Goal: Task Accomplishment & Management: Complete application form

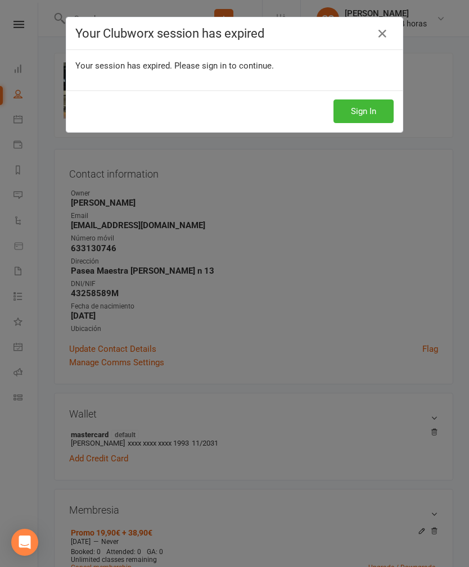
click at [365, 113] on button "Sign In" at bounding box center [364, 112] width 60 height 24
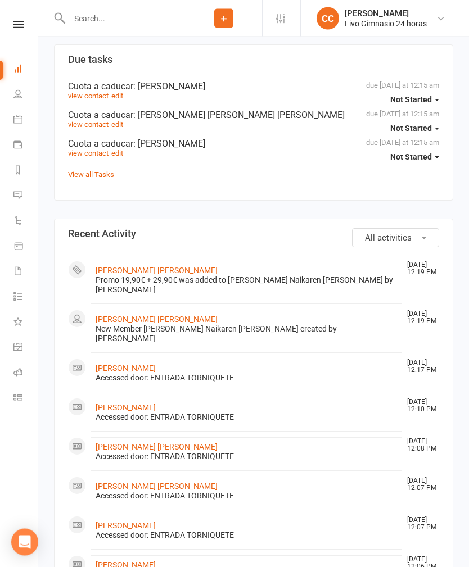
scroll to position [481, 0]
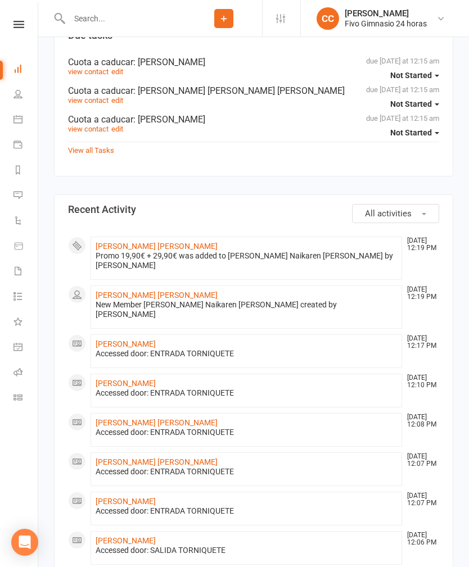
click at [203, 250] on link "[PERSON_NAME] [PERSON_NAME]" at bounding box center [157, 246] width 122 height 9
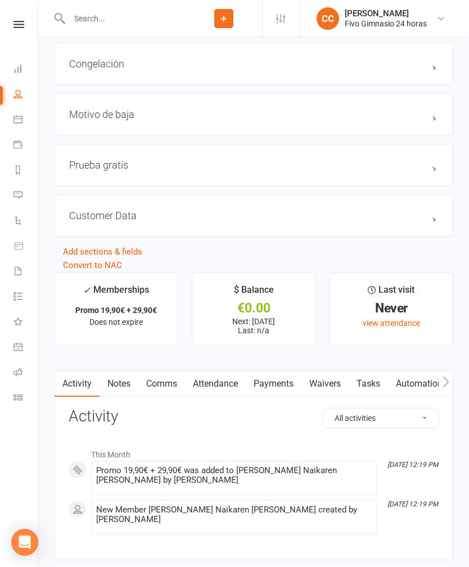
scroll to position [917, 0]
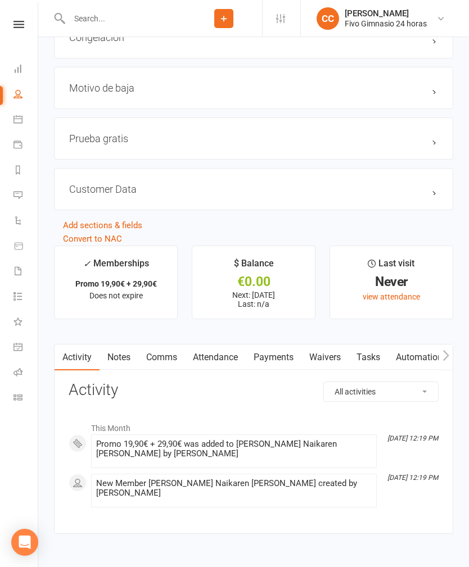
click at [327, 354] on link "Waivers" at bounding box center [324, 358] width 47 height 26
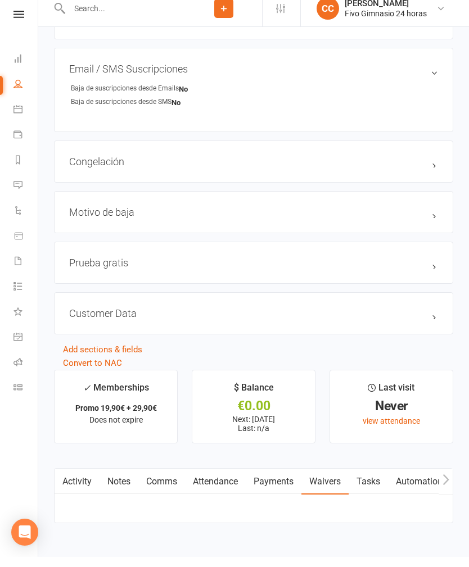
scroll to position [792, 0]
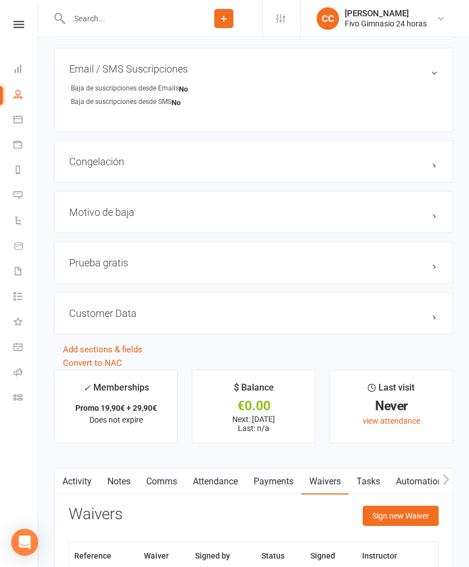
click at [402, 512] on button "Sign new Waiver" at bounding box center [401, 516] width 76 height 20
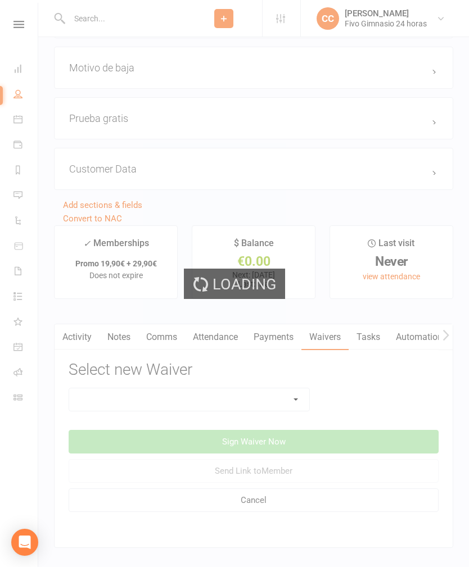
scroll to position [987, 0]
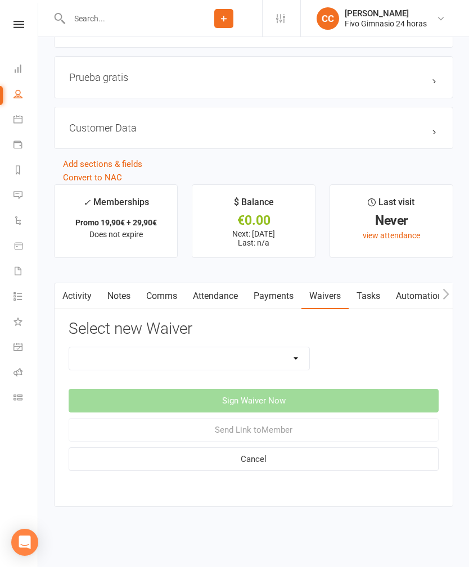
click at [294, 353] on select "Actualización De Datos De Pago Alta Online Certificación Finalización Contrato …" at bounding box center [189, 359] width 240 height 22
select select "1939"
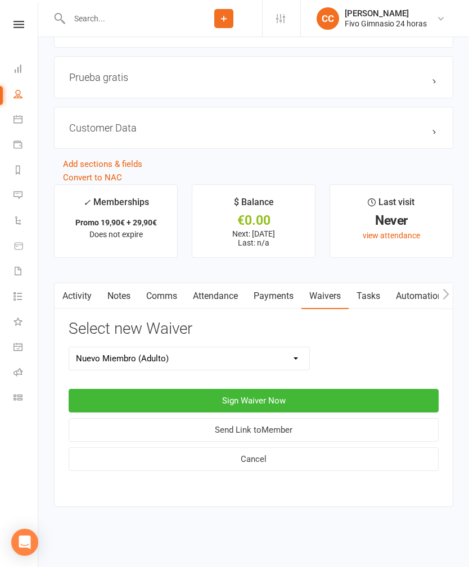
click at [282, 389] on button "Sign Waiver Now" at bounding box center [254, 401] width 370 height 24
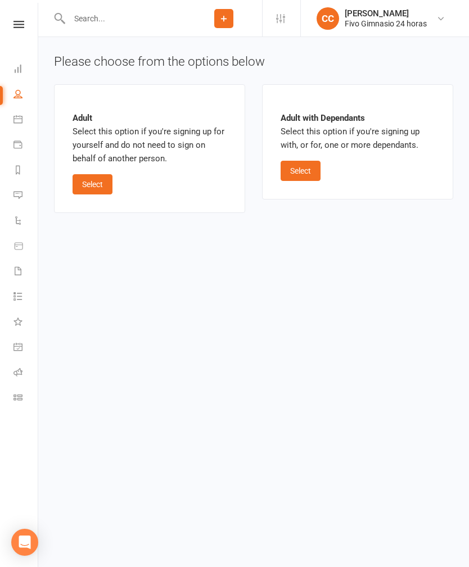
click at [103, 179] on button "Select" at bounding box center [93, 184] width 40 height 20
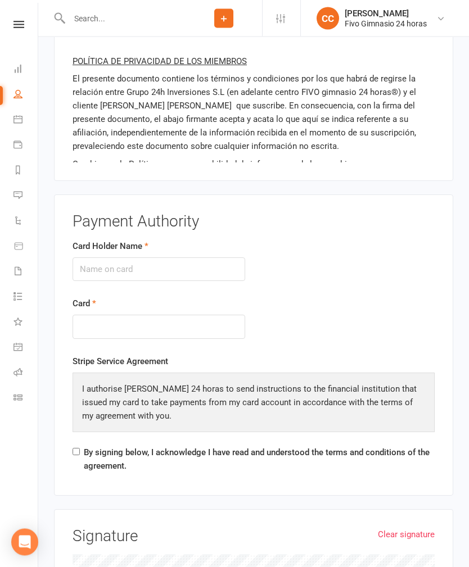
scroll to position [1166, 0]
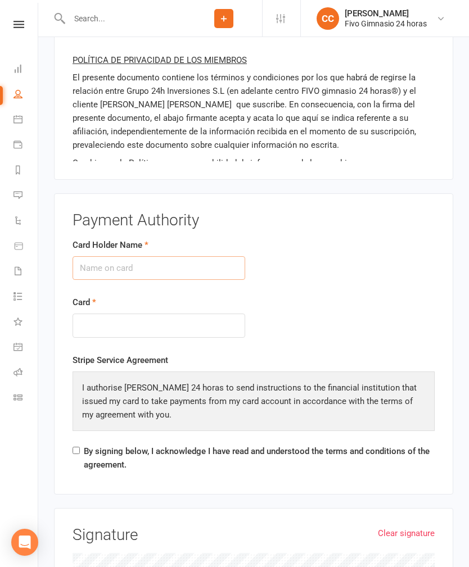
click at [186, 256] on input "Card Holder Name" at bounding box center [159, 268] width 173 height 24
type input "[PERSON_NAME] [PERSON_NAME]"
click at [147, 314] on div at bounding box center [159, 326] width 173 height 24
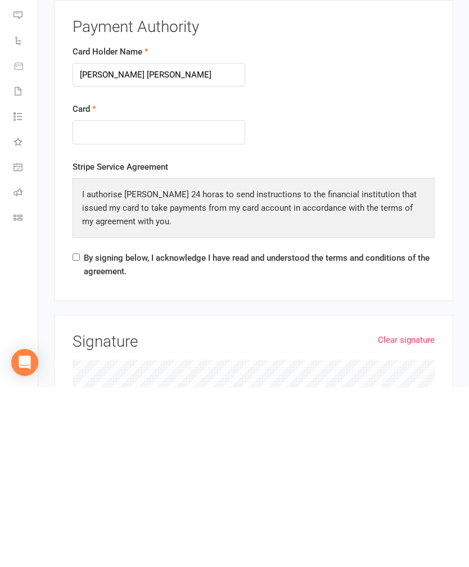
click at [413, 514] on link "Clear signature" at bounding box center [406, 520] width 57 height 13
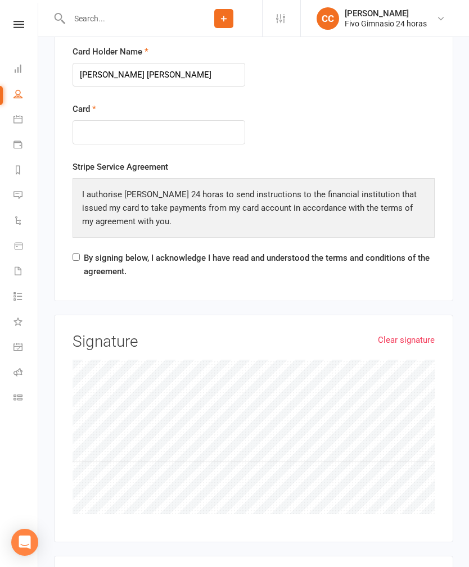
click at [77, 254] on input "By signing below, I acknowledge I have read and understood the terms and condit…" at bounding box center [76, 257] width 7 height 7
checkbox input "true"
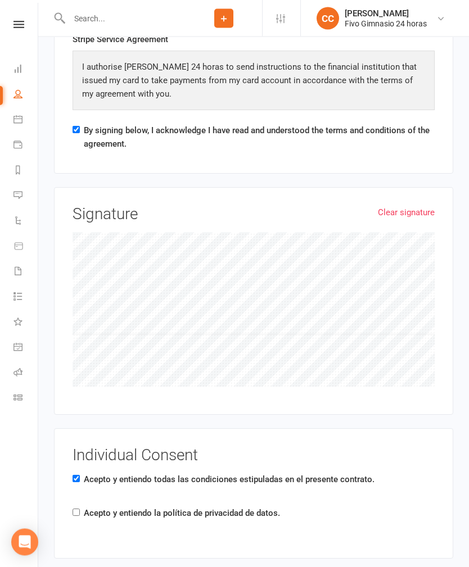
scroll to position [1486, 0]
click at [80, 472] on div "Individual Consent Acepto y entiendo todas las condiciones estipuladas en el pr…" at bounding box center [254, 495] width 362 height 94
click at [82, 471] on div "Individual Consent Acepto y entiendo todas las condiciones estipuladas en el pr…" at bounding box center [254, 495] width 362 height 94
click at [79, 510] on input "Acepto y entiendo la política de privacidad de datos." at bounding box center [76, 513] width 7 height 7
checkbox input "true"
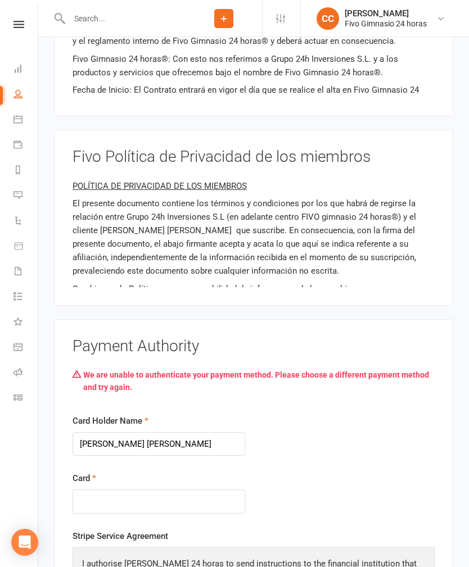
scroll to position [1326, 0]
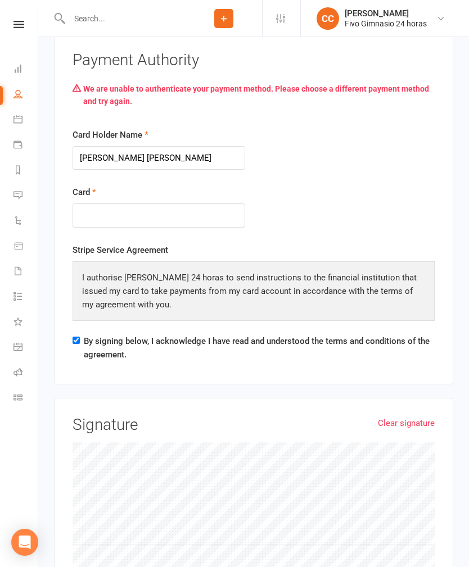
click at [301, 172] on form "Card Holder Name [PERSON_NAME] [PERSON_NAME] Card" at bounding box center [253, 185] width 379 height 115
click at [240, 204] on div at bounding box center [159, 216] width 173 height 24
click at [304, 199] on form "Card Holder Name [PERSON_NAME] [PERSON_NAME] Card" at bounding box center [253, 185] width 379 height 115
click at [316, 177] on form "Card Holder Name [PERSON_NAME] [PERSON_NAME] Card" at bounding box center [253, 185] width 379 height 115
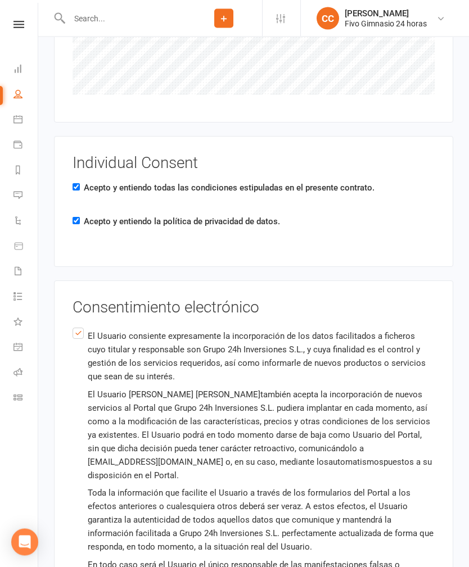
scroll to position [1895, 0]
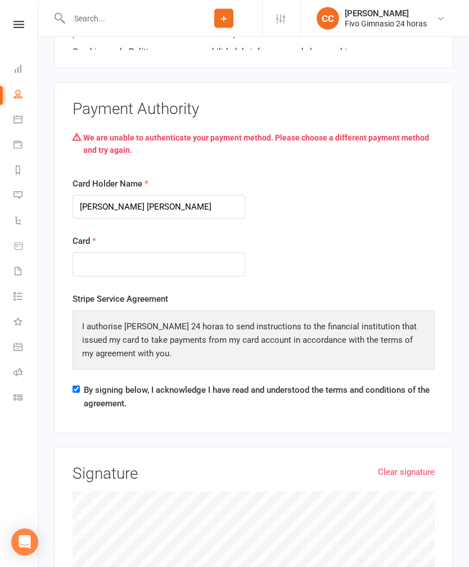
scroll to position [1277, 0]
click at [19, 66] on icon at bounding box center [17, 68] width 9 height 9
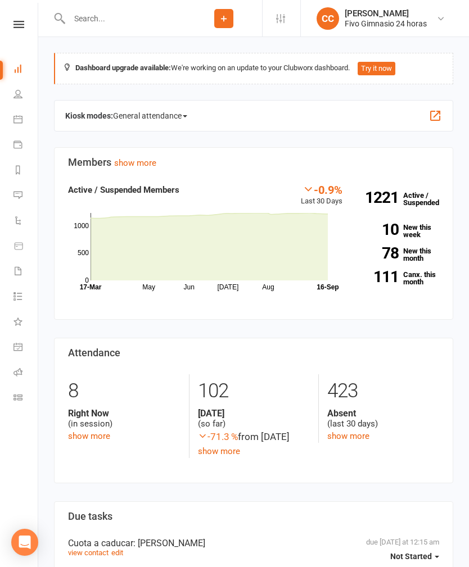
click at [25, 93] on link "People" at bounding box center [25, 95] width 25 height 25
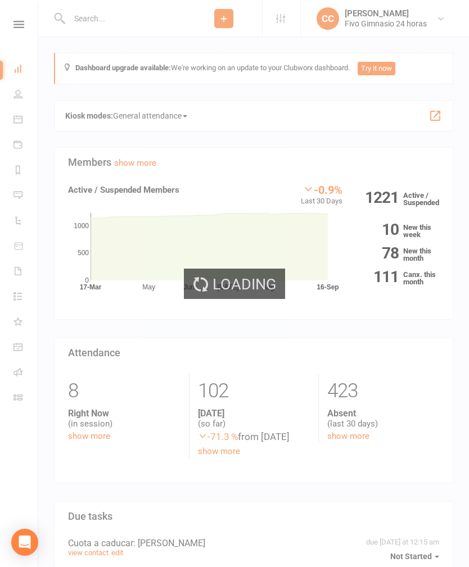
select select "100"
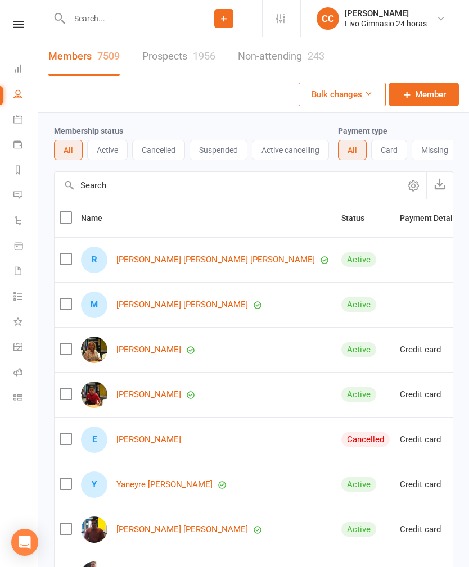
click at [26, 61] on link "Dashboard" at bounding box center [25, 69] width 25 height 25
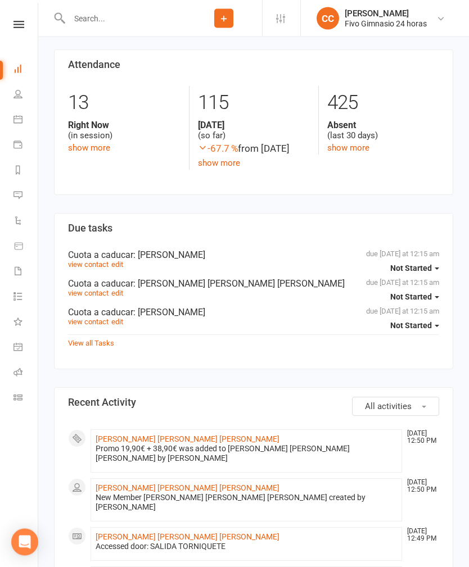
click at [166, 440] on link "[PERSON_NAME] [PERSON_NAME] [PERSON_NAME]" at bounding box center [188, 439] width 184 height 9
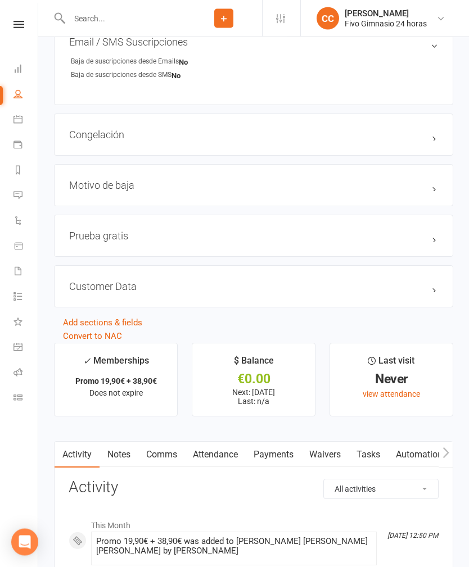
scroll to position [818, 0]
click at [325, 452] on link "Waivers" at bounding box center [324, 456] width 47 height 26
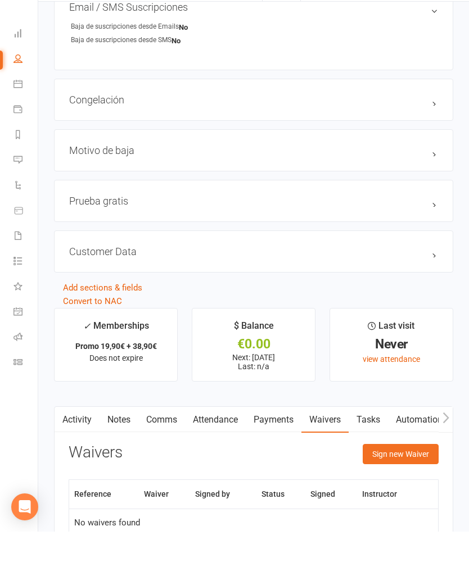
scroll to position [855, 0]
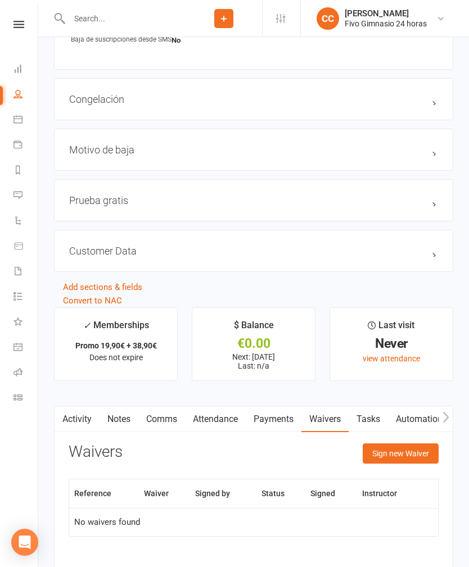
click at [395, 451] on button "Sign new Waiver" at bounding box center [401, 454] width 76 height 20
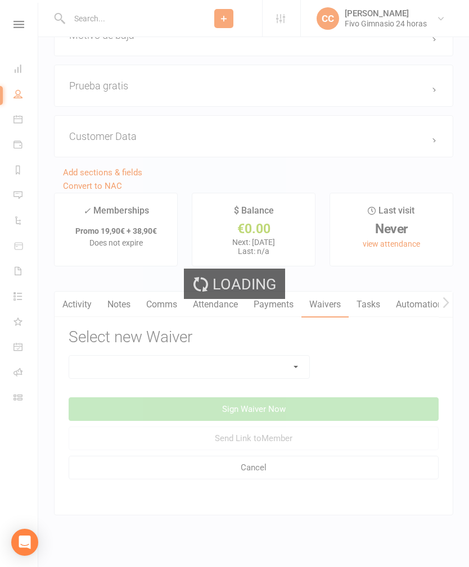
scroll to position [987, 0]
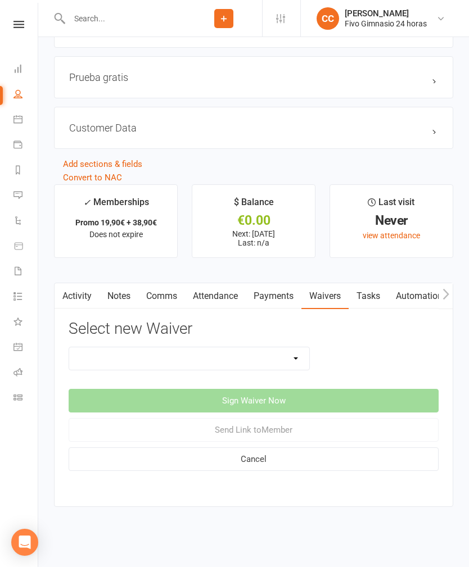
click at [294, 349] on select "Actualización De Datos De Pago Alta Online Certificación Finalización Contrato …" at bounding box center [189, 359] width 240 height 22
select select "1939"
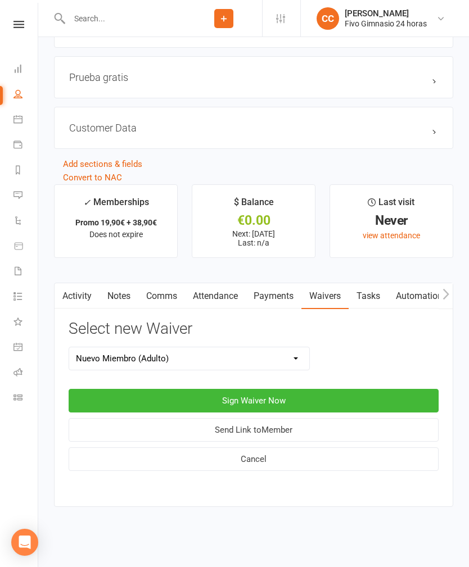
click at [269, 389] on button "Sign Waiver Now" at bounding box center [254, 401] width 370 height 24
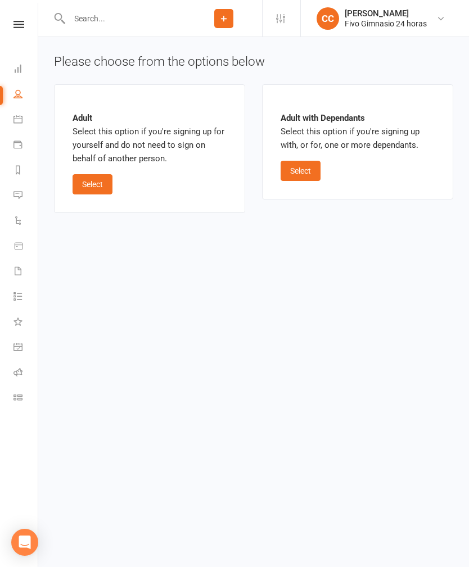
click at [91, 178] on button "Select" at bounding box center [93, 184] width 40 height 20
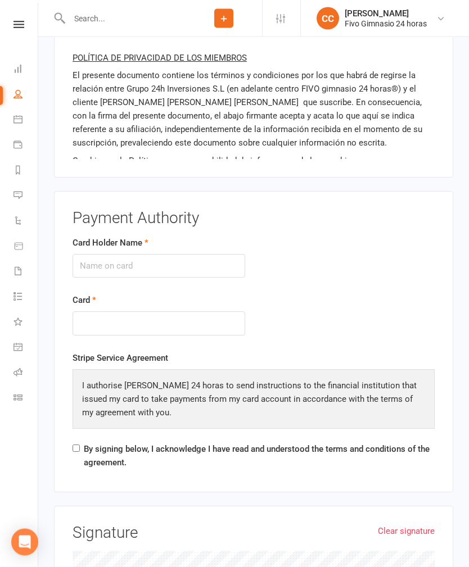
scroll to position [1168, 0]
click at [188, 254] on input "Card Holder Name" at bounding box center [159, 266] width 173 height 24
type input "[PERSON_NAME] [PERSON_NAME] [PERSON_NAME]"
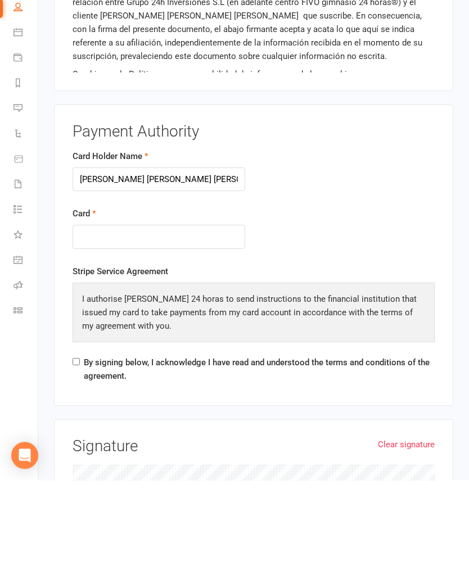
click at [76, 445] on input "By signing below, I acknowledge I have read and understood the terms and condit…" at bounding box center [76, 448] width 7 height 7
checkbox input "true"
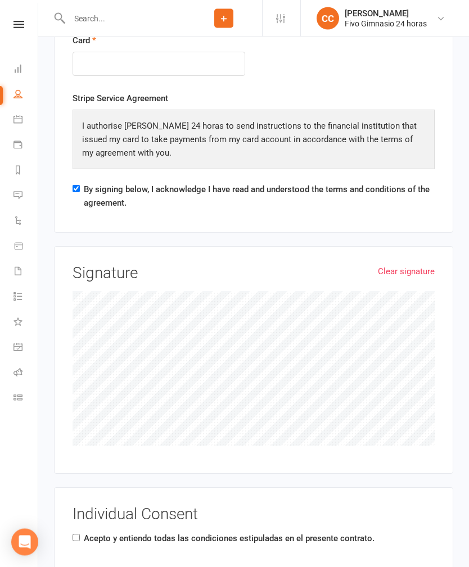
scroll to position [1429, 0]
click at [75, 506] on div "Individual Consent Acepto y entiendo todas las condiciones estipuladas en el pr…" at bounding box center [254, 553] width 362 height 94
click at [75, 534] on input "Acepto y entiendo todas las condiciones estipuladas en el presente contrato." at bounding box center [76, 537] width 7 height 7
checkbox input "true"
click at [84, 565] on label "Acepto y entiendo la política de privacidad de datos." at bounding box center [182, 571] width 196 height 13
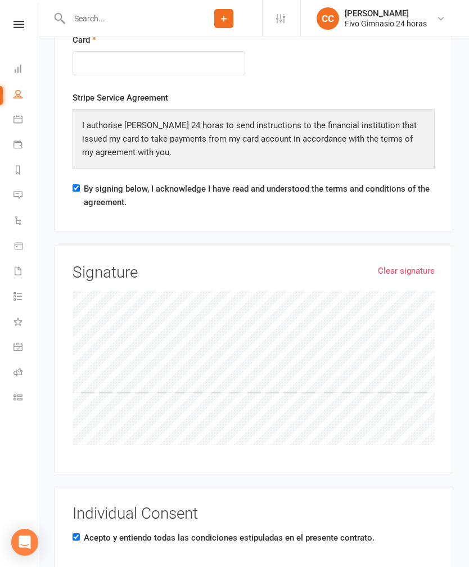
click at [80, 567] on input "Acepto y entiendo la política de privacidad de datos." at bounding box center [76, 570] width 7 height 7
checkbox input "true"
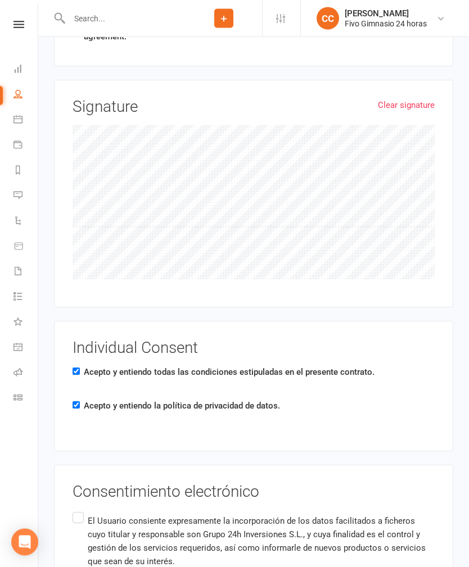
click at [78, 511] on input "El Usuario consiente expresamente la incorporación de los datos facilitados a f…" at bounding box center [76, 511] width 7 height 0
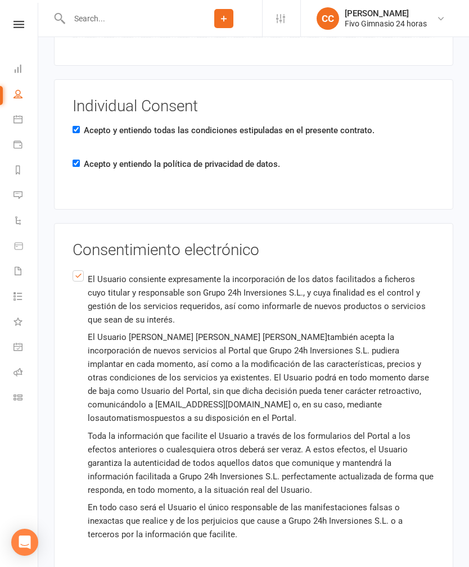
scroll to position [1846, 0]
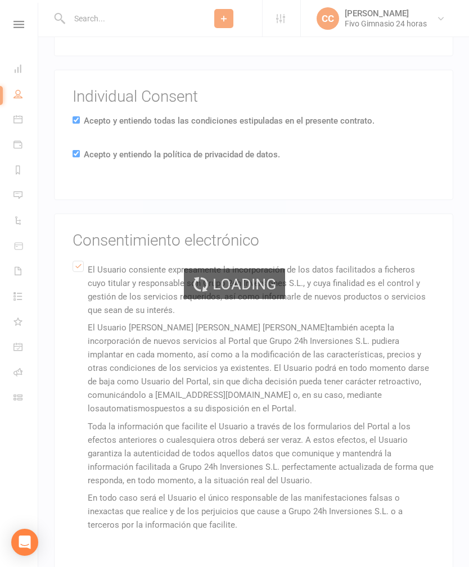
scroll to position [0, 0]
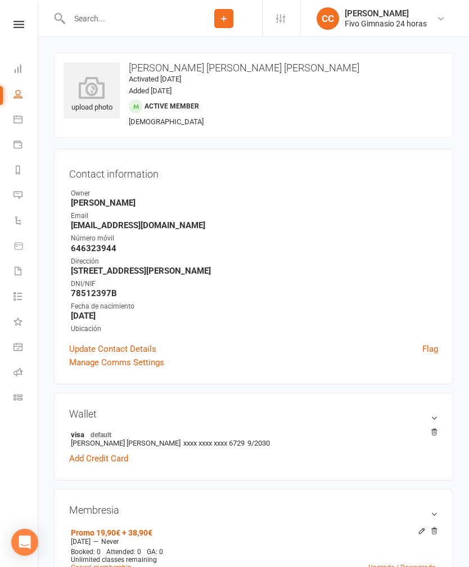
click at [90, 87] on icon at bounding box center [92, 87] width 56 height 22
